Goal: Information Seeking & Learning: Learn about a topic

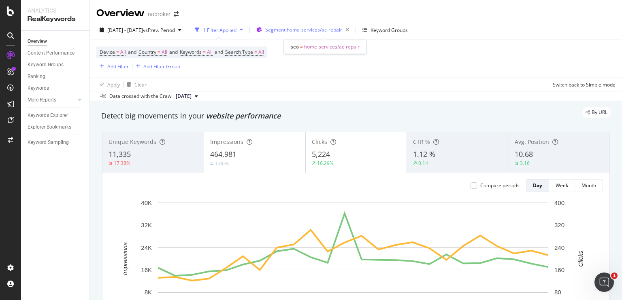
click at [342, 32] on span "Segment: home-services/ac-repair" at bounding box center [303, 29] width 77 height 7
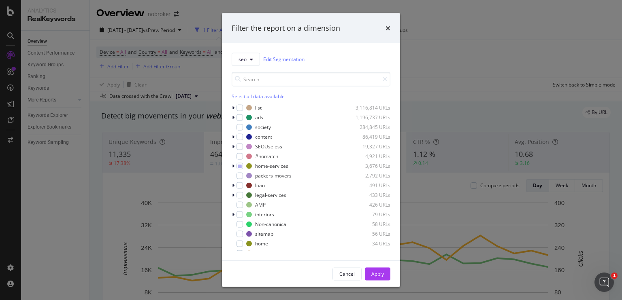
click at [435, 78] on div "Filter the report on a dimension seo Edit Segmentation Select all data availabl…" at bounding box center [311, 150] width 622 height 300
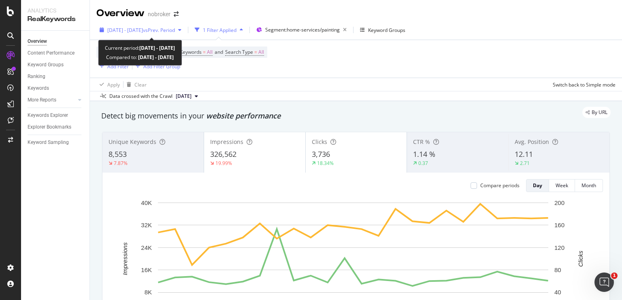
click at [143, 29] on span "[DATE] - [DATE]" at bounding box center [125, 30] width 36 height 7
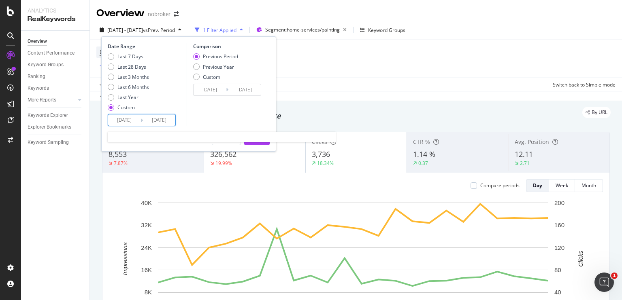
click at [118, 121] on input "[DATE]" at bounding box center [124, 120] width 32 height 11
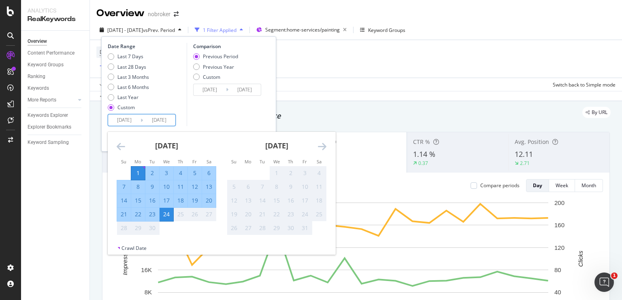
click at [194, 173] on div "5" at bounding box center [195, 173] width 14 height 8
type input "[DATE]"
click at [240, 117] on div "Comparison Previous Period Previous Year Custom [DATE] Navigate forward to inte…" at bounding box center [225, 84] width 77 height 83
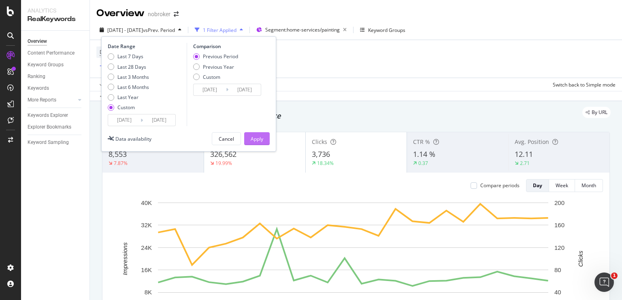
click at [266, 139] on button "Apply" at bounding box center [257, 138] width 26 height 13
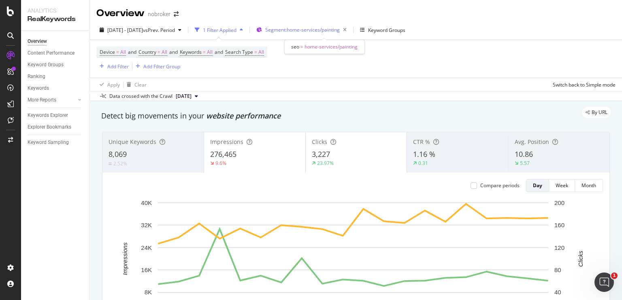
click at [321, 32] on span "Segment: home-services/painting" at bounding box center [302, 29] width 75 height 7
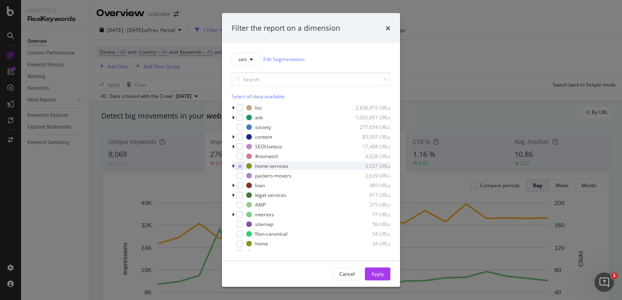
click at [234, 163] on div "modal" at bounding box center [234, 166] width 5 height 8
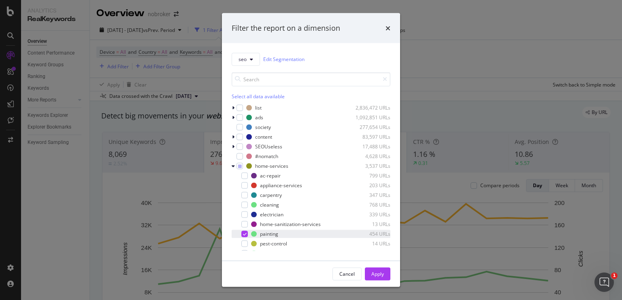
click at [243, 236] on div "modal" at bounding box center [244, 234] width 6 height 6
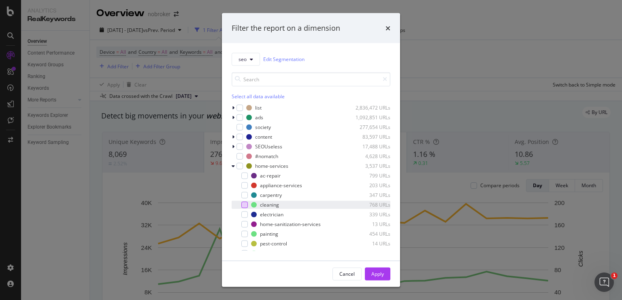
click at [245, 204] on div "modal" at bounding box center [244, 205] width 6 height 6
click at [382, 272] on div "Apply" at bounding box center [377, 274] width 13 height 7
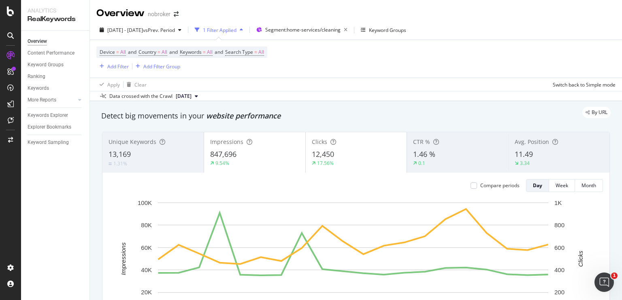
click at [539, 160] on div "3.34" at bounding box center [559, 163] width 89 height 7
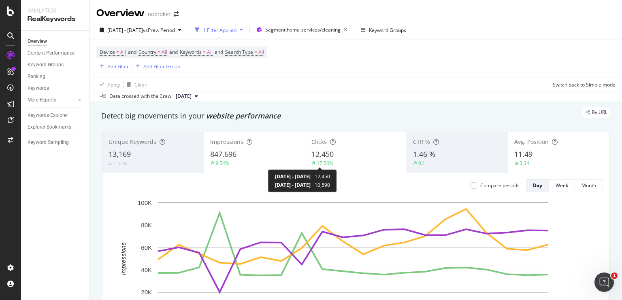
click at [322, 160] on div "17.56%" at bounding box center [325, 163] width 17 height 7
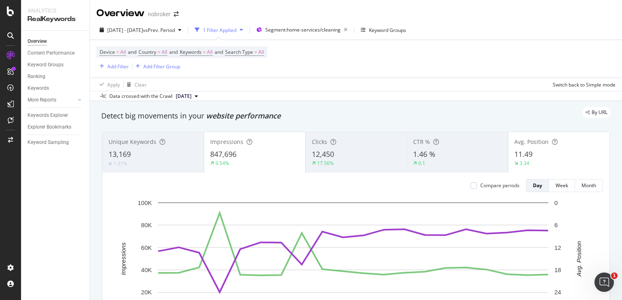
click at [264, 157] on div "847,696" at bounding box center [254, 154] width 89 height 11
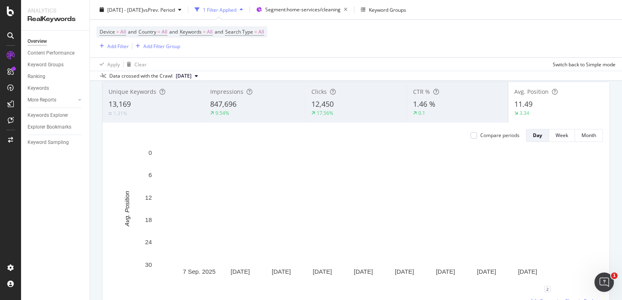
scroll to position [52, 0]
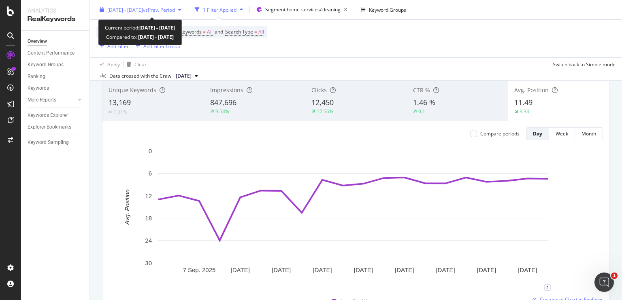
click at [143, 9] on span "2025 Sep. 5th - Sep. 24th" at bounding box center [125, 9] width 36 height 7
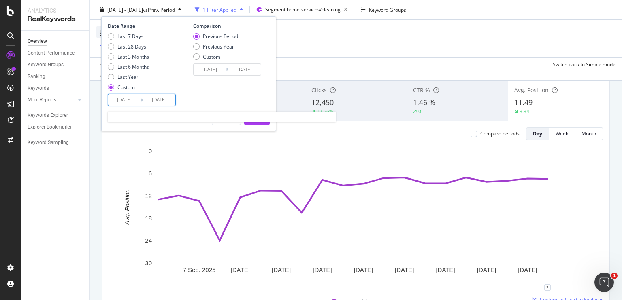
click at [121, 96] on input "2025/09/05" at bounding box center [124, 99] width 32 height 11
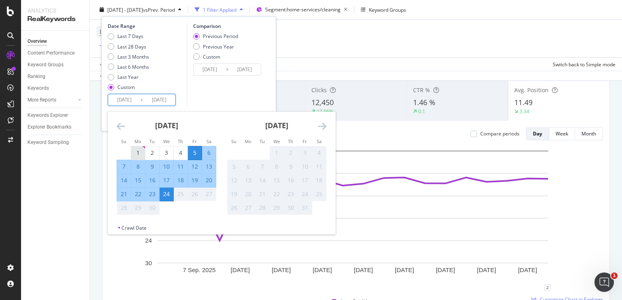
click at [143, 152] on div "1" at bounding box center [138, 153] width 14 height 8
type input "2025/09/01"
type input "2025/08/08"
type input "2025/08/31"
click at [245, 88] on div "Comparison Previous Period Previous Year Custom 2025/08/08 Navigate forward to …" at bounding box center [225, 64] width 77 height 83
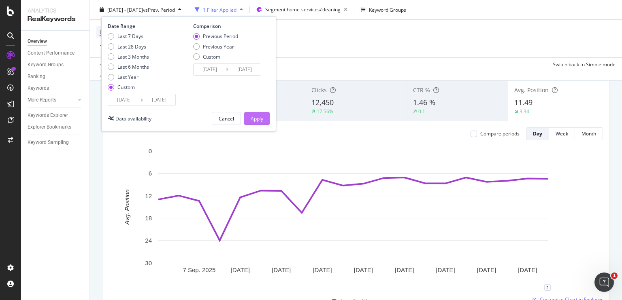
click at [256, 115] on div "Apply" at bounding box center [257, 118] width 13 height 7
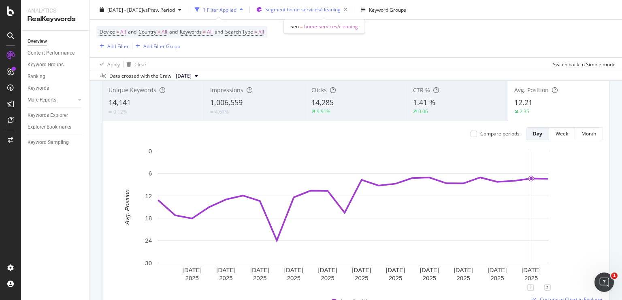
click at [303, 13] on div "Segment: home-services/cleaning" at bounding box center [307, 9] width 85 height 11
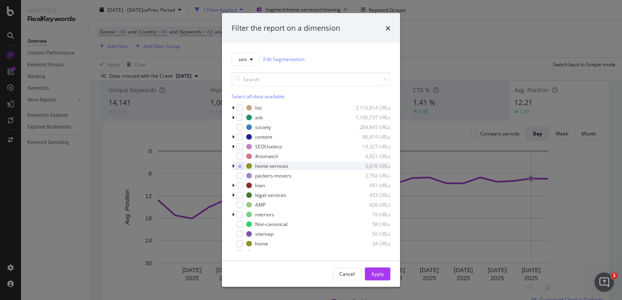
click at [233, 166] on icon "modal" at bounding box center [233, 166] width 2 height 5
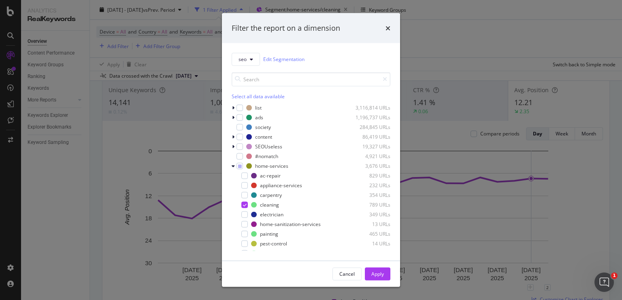
click at [435, 45] on div "Filter the report on a dimension seo Edit Segmentation Select all data availabl…" at bounding box center [311, 150] width 622 height 300
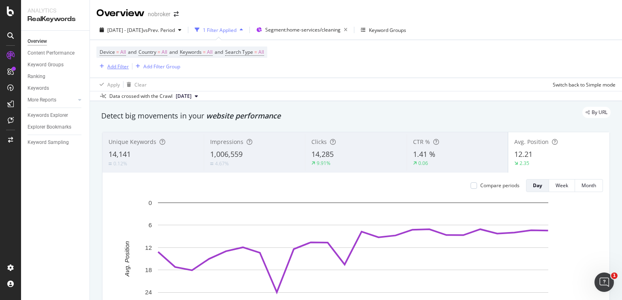
click at [119, 63] on div "Add Filter" at bounding box center [117, 66] width 21 height 7
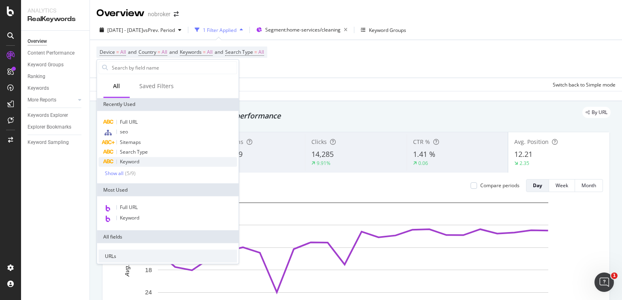
click at [143, 157] on div "Keyword" at bounding box center [167, 162] width 138 height 10
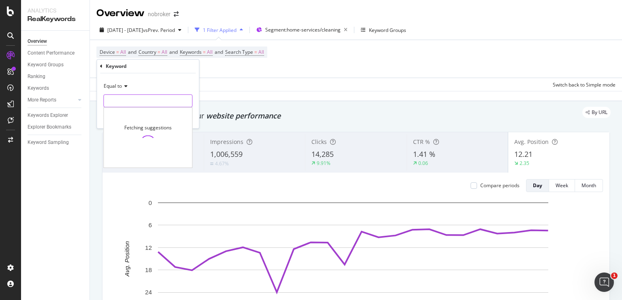
click at [160, 100] on input "text" at bounding box center [148, 101] width 88 height 13
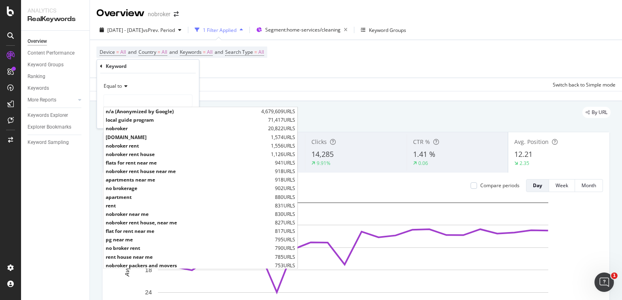
click at [127, 87] on icon at bounding box center [125, 86] width 6 height 5
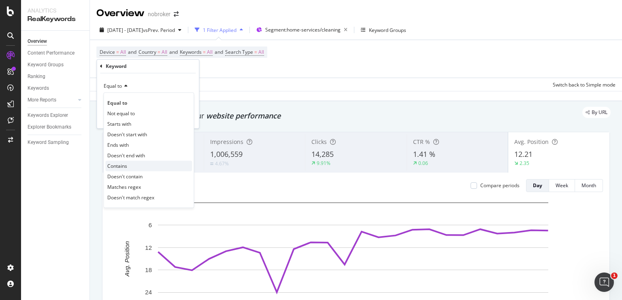
click at [116, 169] on span "Contains" at bounding box center [117, 166] width 20 height 7
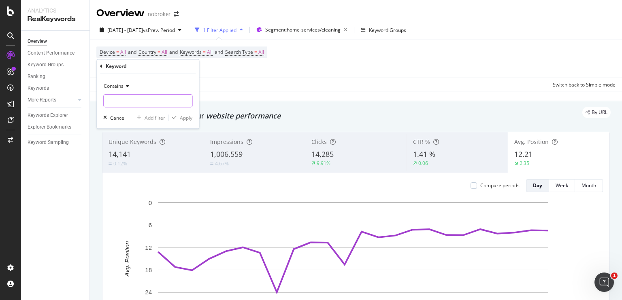
click at [137, 99] on input "text" at bounding box center [148, 101] width 88 height 13
type input "deep cleaning"
click at [181, 118] on div "Apply" at bounding box center [186, 118] width 13 height 7
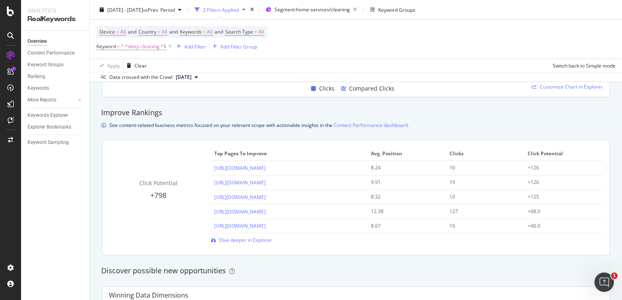
scroll to position [528, 0]
drag, startPoint x: 453, startPoint y: 211, endPoint x: 444, endPoint y: 211, distance: 9.7
click at [446, 211] on td "127" at bounding box center [485, 211] width 79 height 15
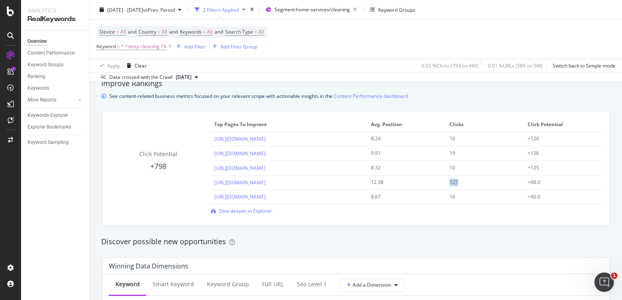
scroll to position [557, 0]
click at [228, 213] on span "Dive deeper in Explorer" at bounding box center [245, 210] width 53 height 7
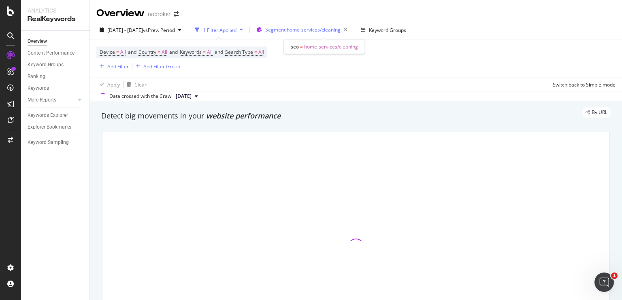
click at [302, 33] on span "Segment: home-services/cleaning" at bounding box center [302, 29] width 75 height 7
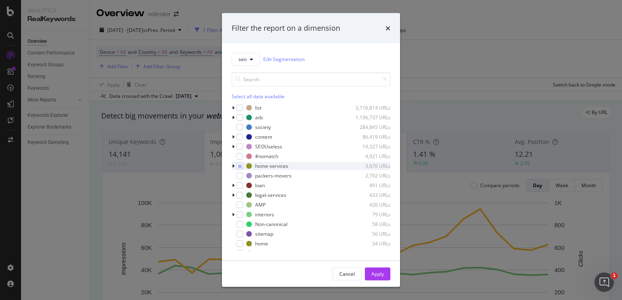
click at [233, 168] on icon "modal" at bounding box center [233, 166] width 2 height 5
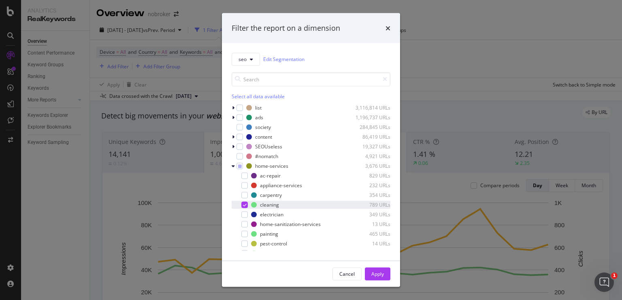
click at [245, 204] on icon "modal" at bounding box center [245, 205] width 4 height 4
click at [243, 235] on div "modal" at bounding box center [244, 234] width 6 height 6
click at [376, 275] on div "Apply" at bounding box center [377, 274] width 13 height 7
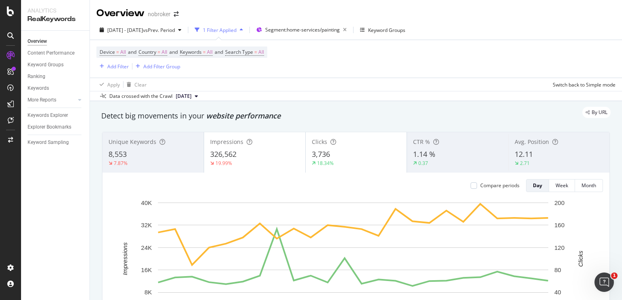
click at [521, 151] on span "12.11" at bounding box center [524, 154] width 18 height 10
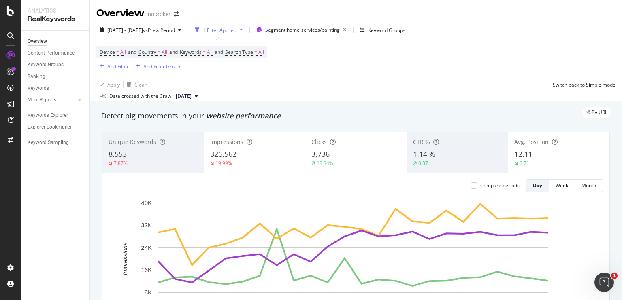
click at [247, 158] on div "326,562" at bounding box center [254, 154] width 89 height 11
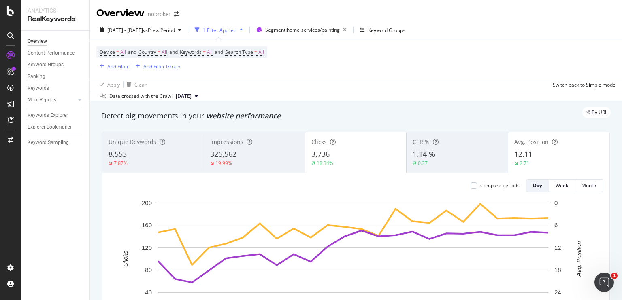
click at [326, 159] on span "3,736" at bounding box center [320, 154] width 18 height 10
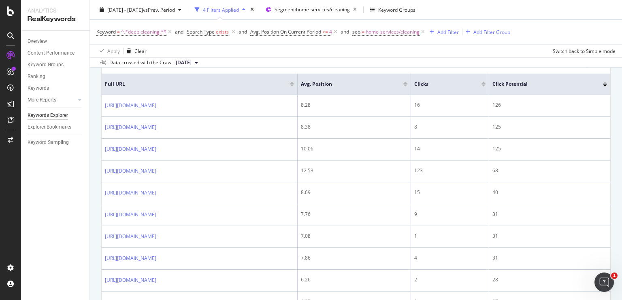
scroll to position [279, 0]
click at [335, 33] on icon at bounding box center [335, 32] width 7 height 8
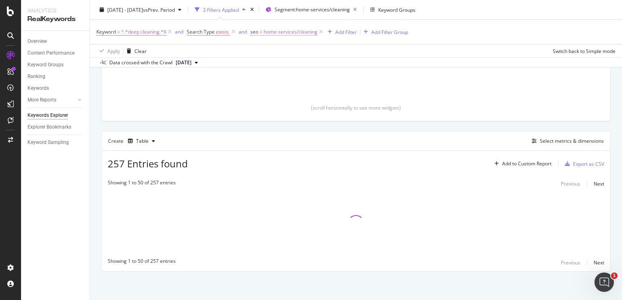
scroll to position [158, 0]
click at [233, 33] on icon at bounding box center [233, 32] width 7 height 8
click at [258, 30] on icon at bounding box center [257, 32] width 7 height 8
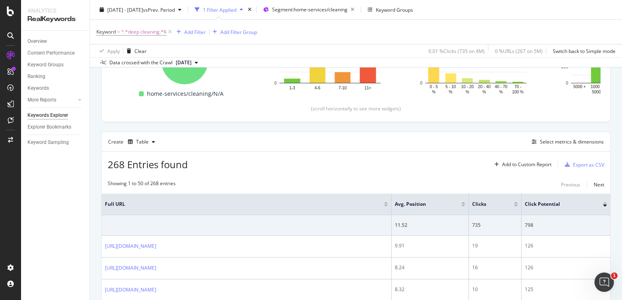
scroll to position [279, 0]
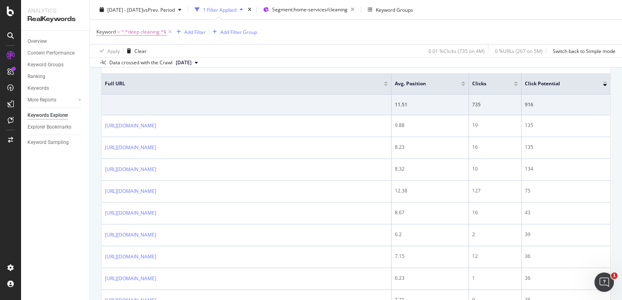
click at [516, 85] on div "Clicks" at bounding box center [495, 84] width 46 height 8
click at [515, 84] on div at bounding box center [516, 85] width 4 height 2
